Goal: Complete application form: Complete application form

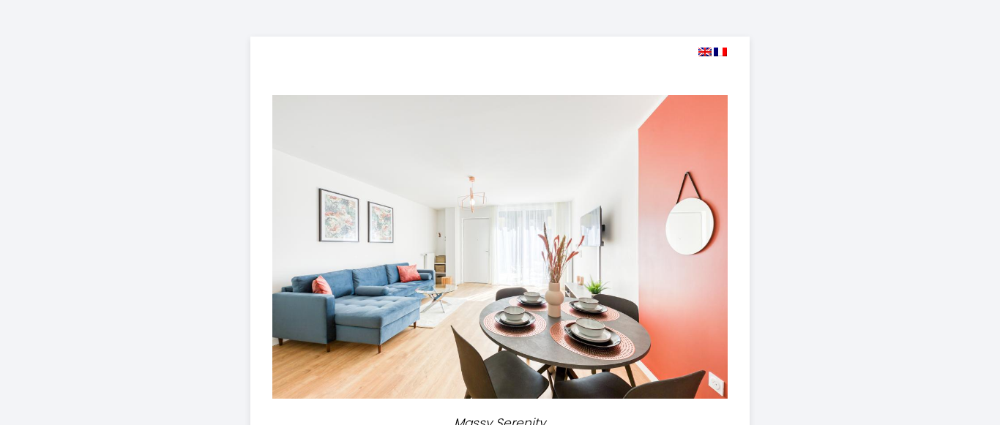
select select
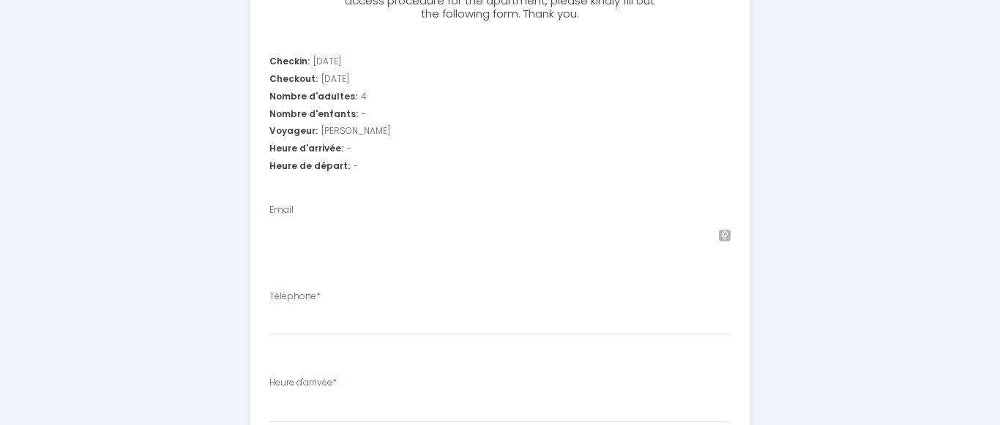
scroll to position [523, 0]
click at [349, 241] on input "Email" at bounding box center [500, 234] width 462 height 26
type input "c"
select select
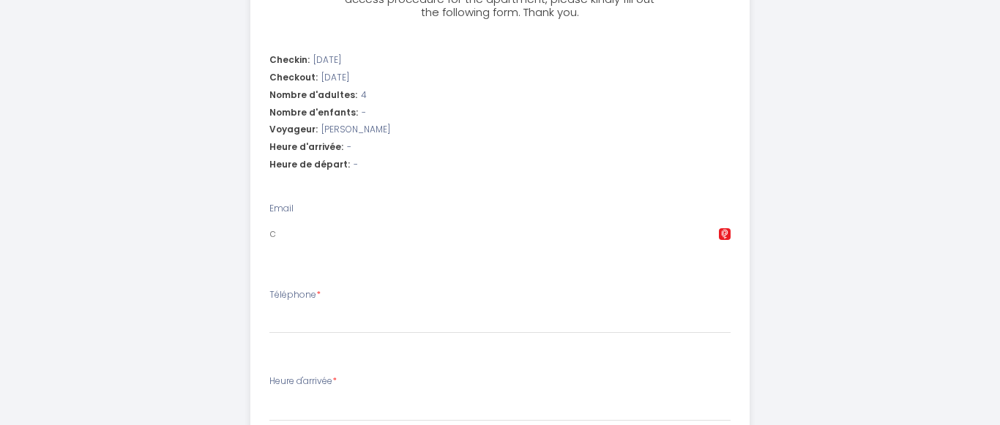
type input "co"
select select
type input "cor"
select select
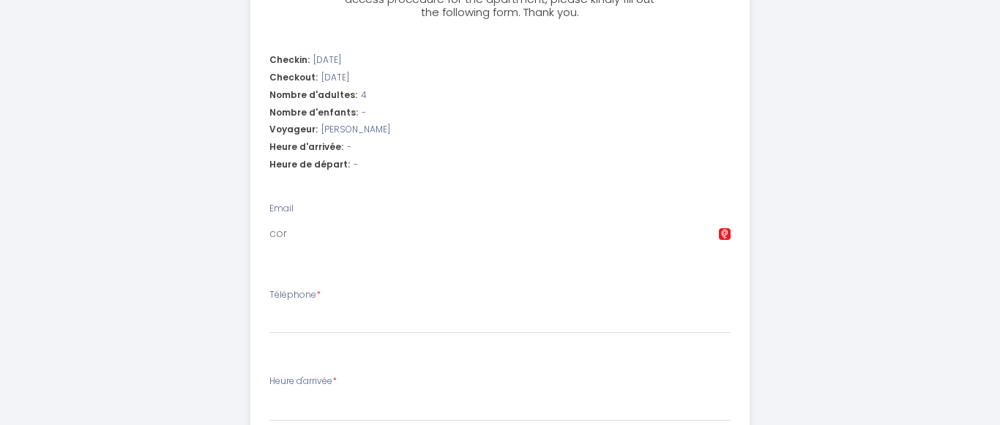
select select
type input "[PERSON_NAME]"
select select
type input "corin"
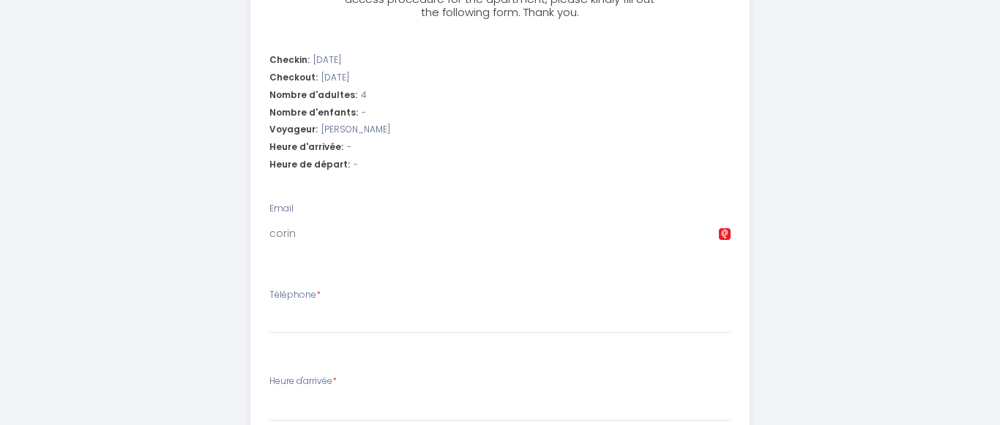
select select
type input "[PERSON_NAME]"
select select
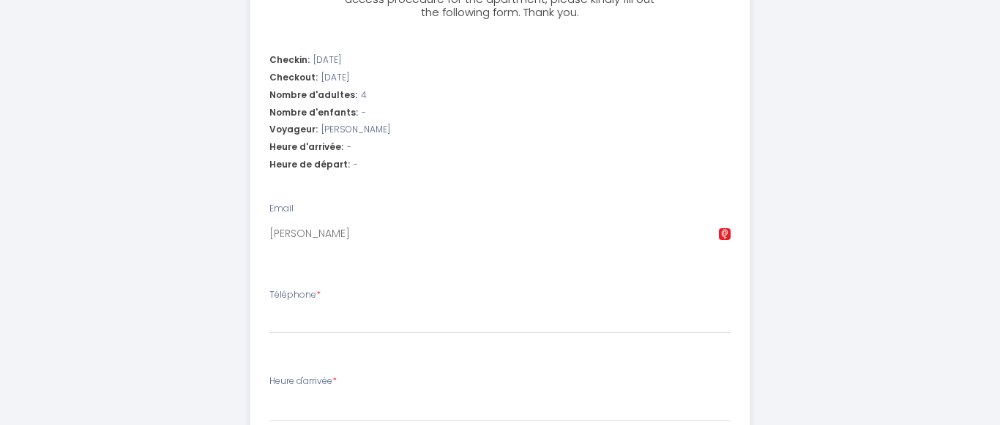
type input "[PERSON_NAME]"
select select
type input "[PERSON_NAME]."
select select
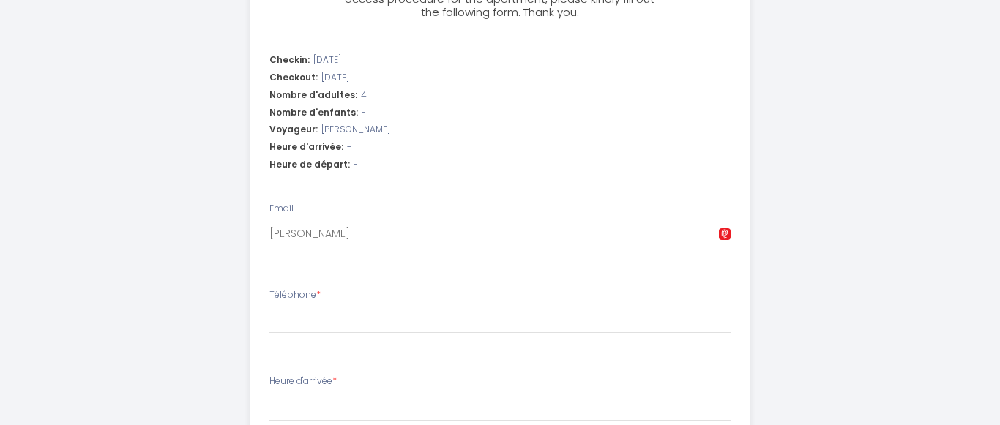
select select
type input "[PERSON_NAME].y"
select select
type input "[PERSON_NAME].yv"
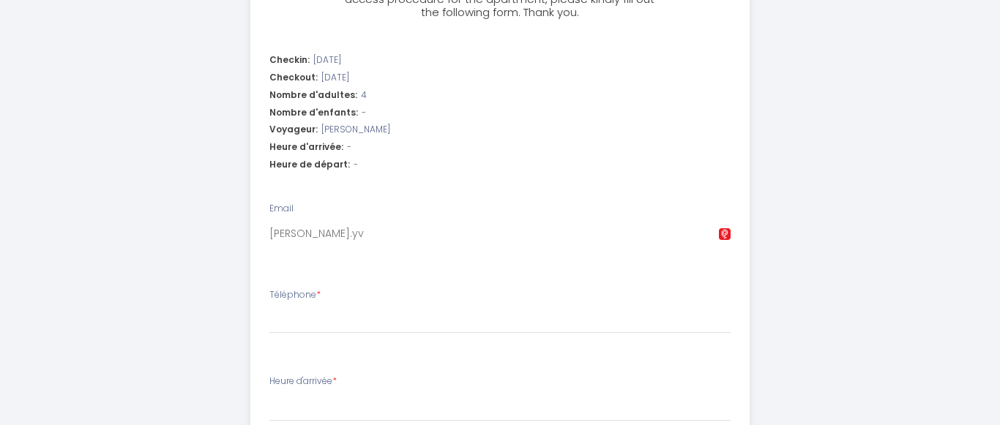
select select
type input "[PERSON_NAME].yve"
select select
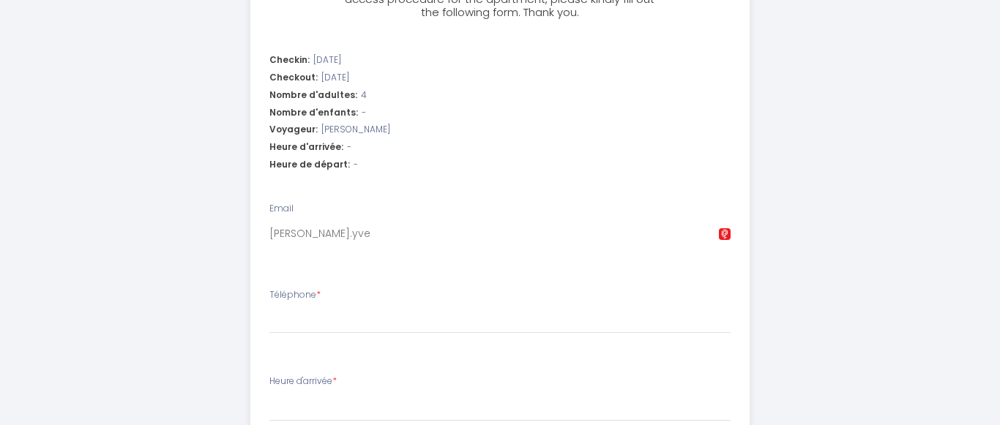
type input "[PERSON_NAME].yven"
select select
type input "[PERSON_NAME].yven@"
select select
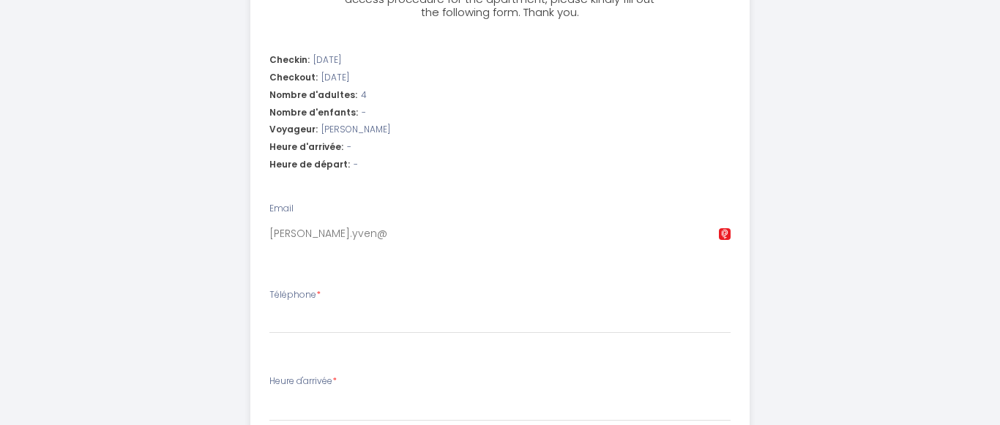
select select
type input "[PERSON_NAME].yven@f"
select select
type input "[PERSON_NAME]"
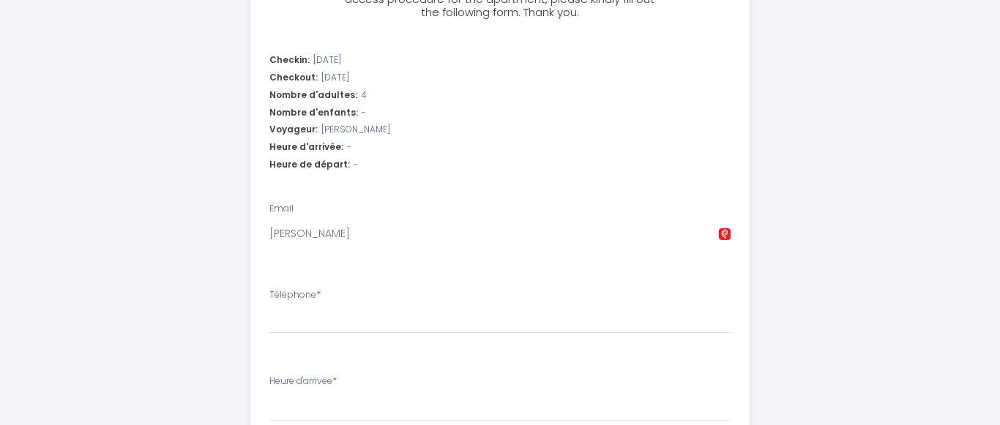
select select
type input "[PERSON_NAME]"
select select
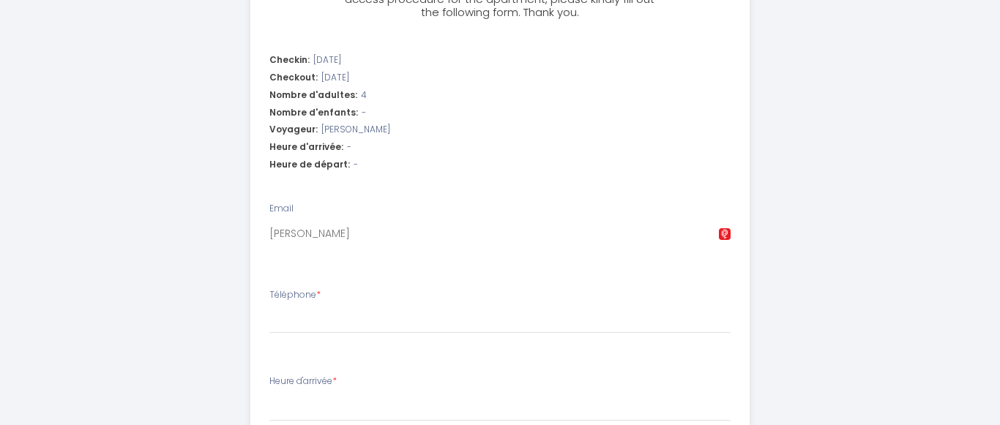
type input "[PERSON_NAME].yven@free"
select select
type input "[PERSON_NAME].yven@free."
select select
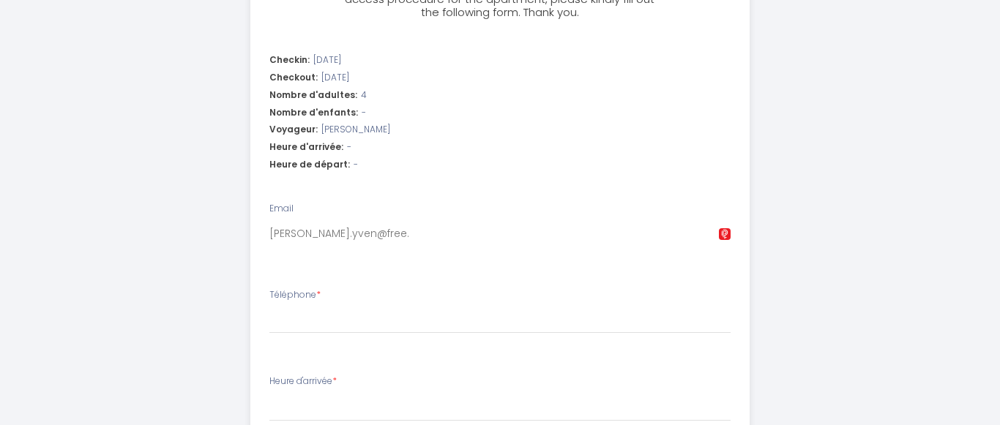
select select
type input "[PERSON_NAME].yven@free.f"
select select
type input "[PERSON_NAME][EMAIL_ADDRESS][DOMAIN_NAME]"
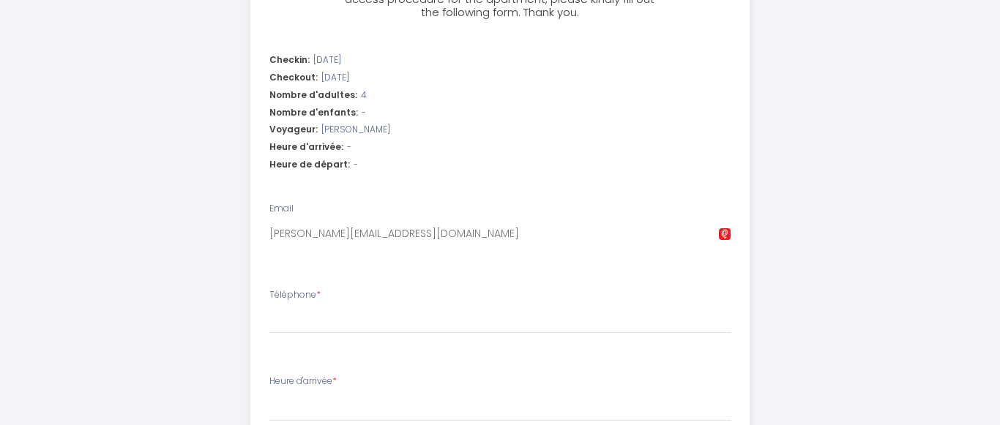
select select
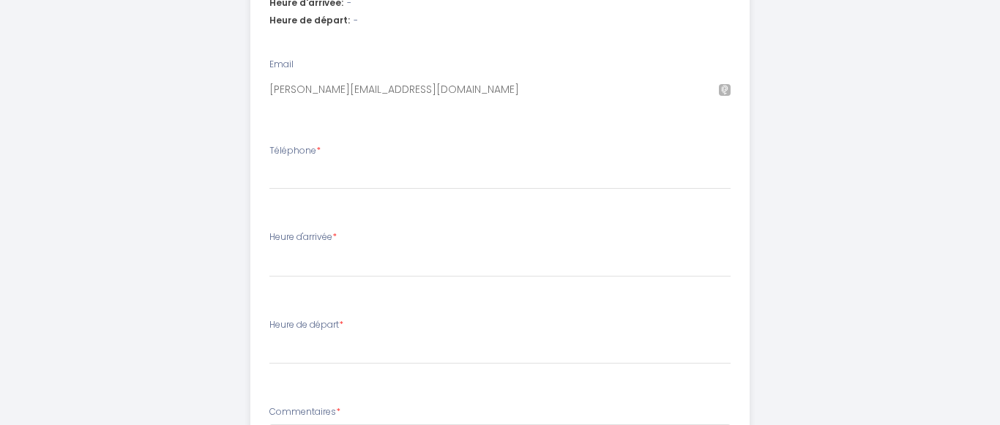
scroll to position [672, 0]
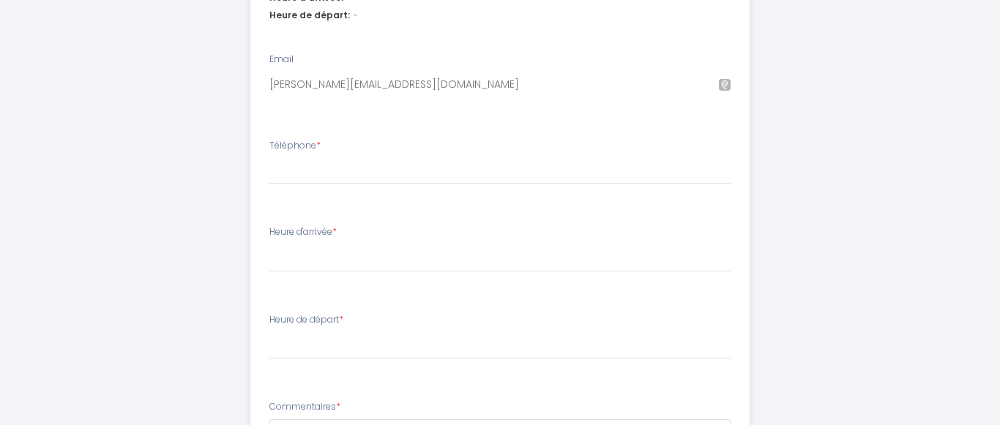
type input "[PERSON_NAME][EMAIL_ADDRESS][DOMAIN_NAME]"
click at [374, 178] on input "Téléphone *" at bounding box center [500, 171] width 462 height 26
type input "0"
select select
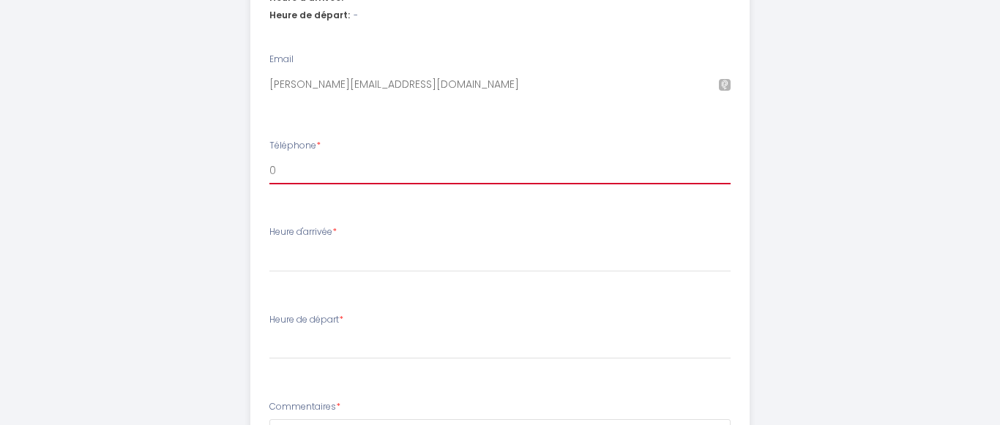
type input "06"
select select
type input "060"
select select
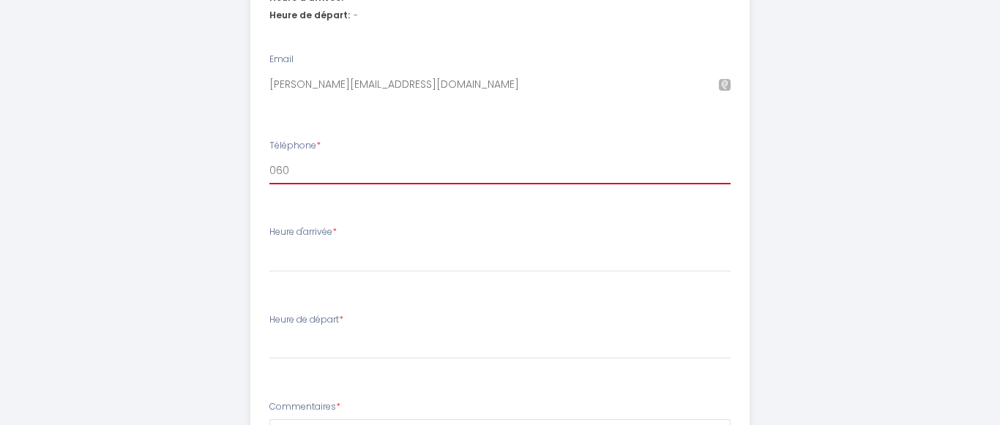
select select
type input "0601"
select select
type input "06017"
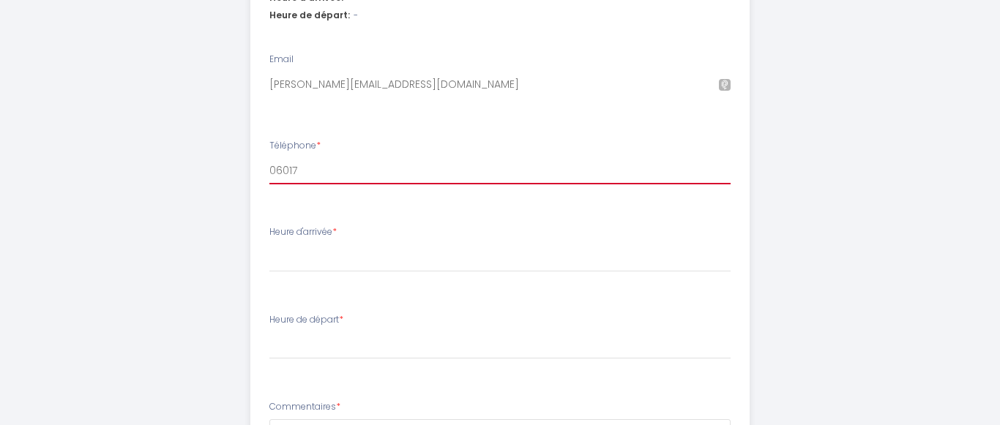
select select
type input "060173"
select select
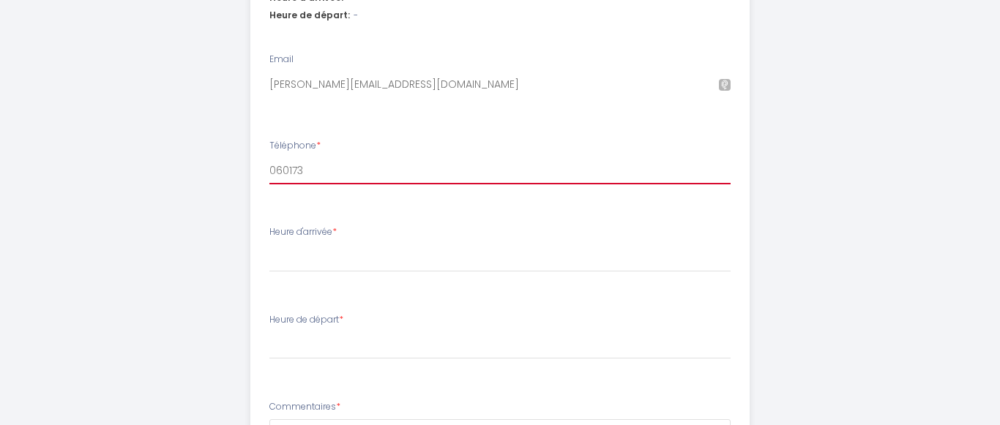
type input "0601734"
select select
type input "06017349"
select select
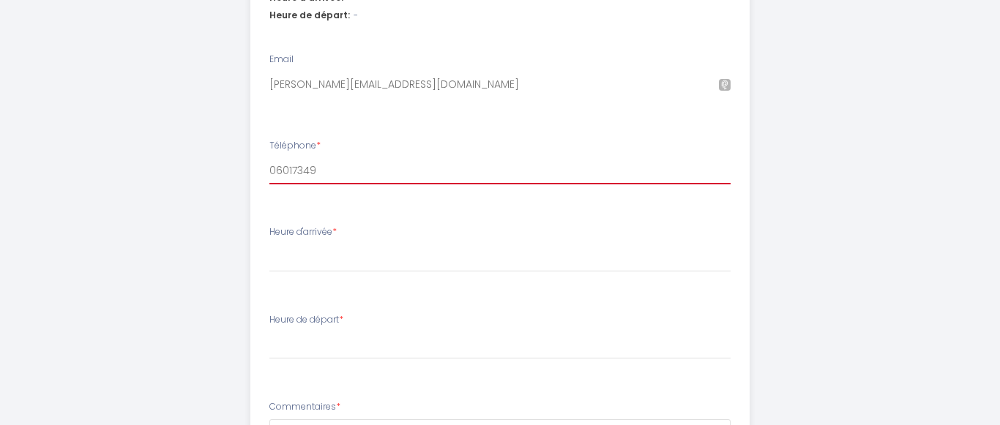
select select
type input "060173493"
select select
type input "0601734938"
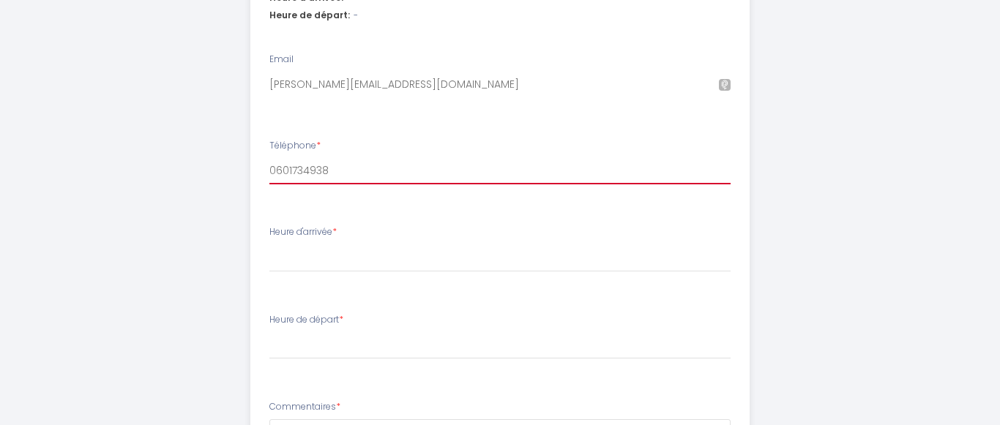
select select
type input "0601734938"
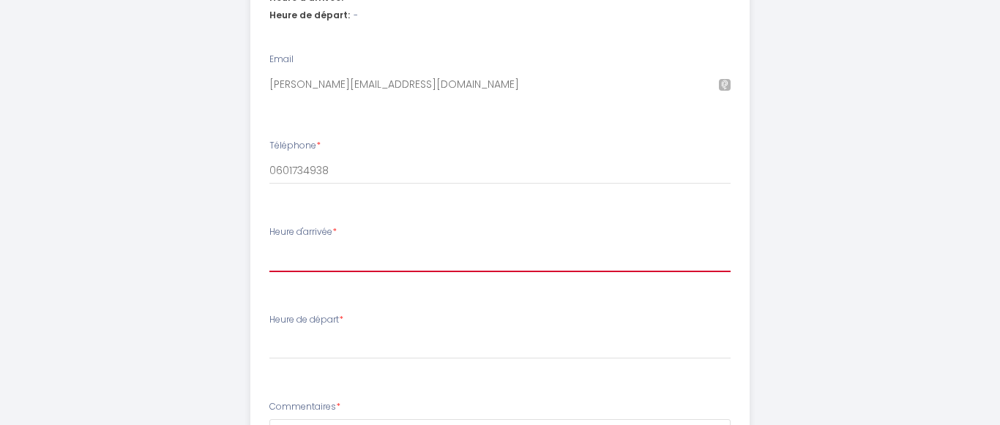
select select "17:30"
click option "17:30" at bounding box center [0, 0] width 0 height 0
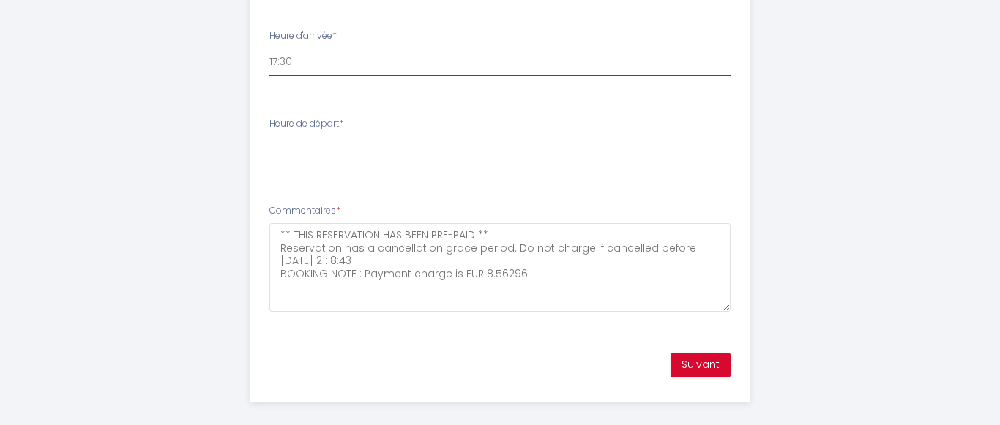
scroll to position [881, 0]
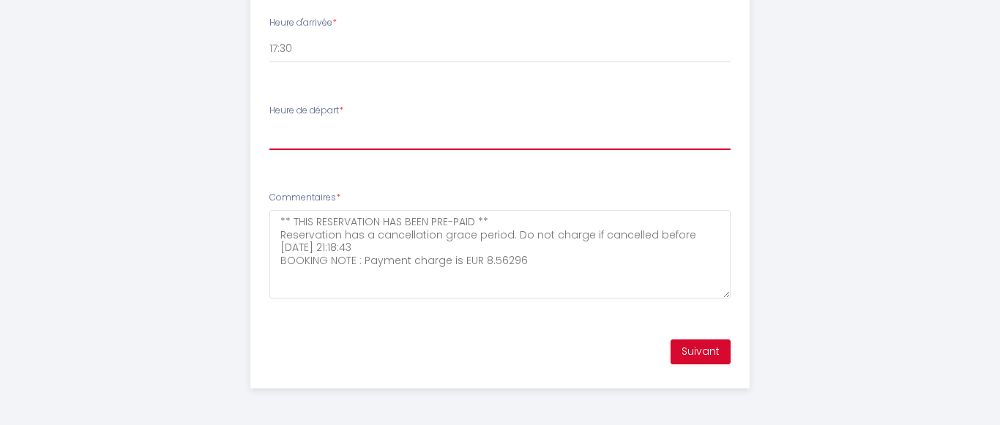
click at [269, 122] on select "00:00 00:30 01:00 01:30 02:00 02:30 03:00 03:30 04:00 04:30 05:00 05:30 06:00 0…" at bounding box center [500, 136] width 462 height 28
click at [353, 127] on select "00:00 00:30 01:00 01:30 02:00 02:30 03:00 03:30 04:00 04:30 05:00 05:30 06:00 0…" at bounding box center [500, 136] width 462 height 28
click at [269, 122] on select "00:00 00:30 01:00 01:30 02:00 02:30 03:00 03:30 04:00 04:30 05:00 05:30 06:00 0…" at bounding box center [500, 136] width 462 height 28
select select "07:30"
click option "07:30" at bounding box center [0, 0] width 0 height 0
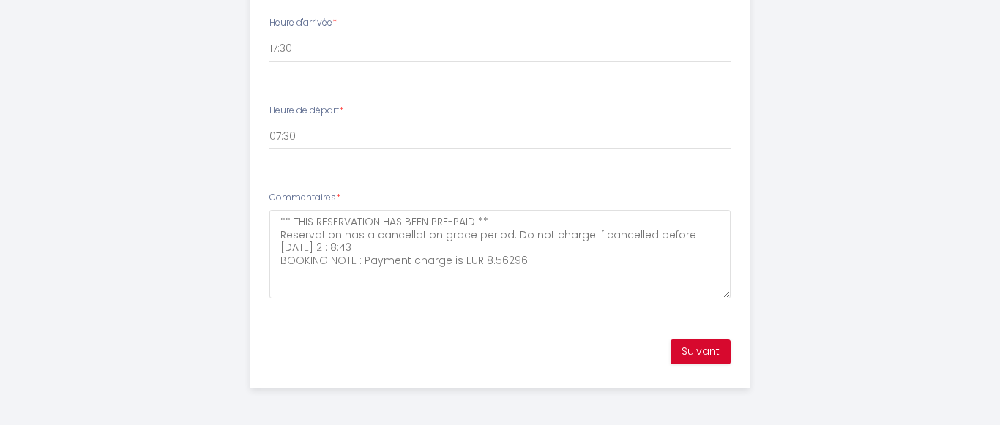
click at [435, 183] on li "Commentaires * ** THIS RESERVATION HAS BEEN PRE-PAID ** Reservation has a cance…" at bounding box center [500, 252] width 498 height 140
click at [695, 347] on button "Suivant" at bounding box center [700, 352] width 60 height 25
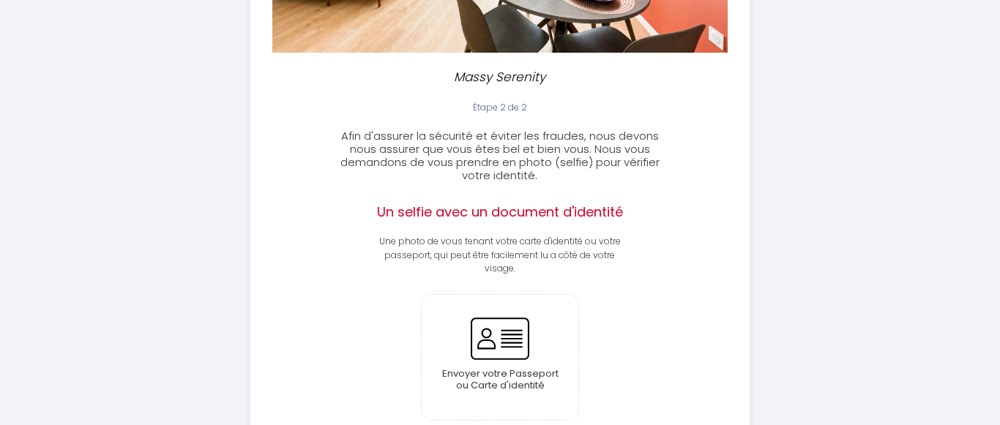
scroll to position [380, 0]
